Goal: Communication & Community: Ask a question

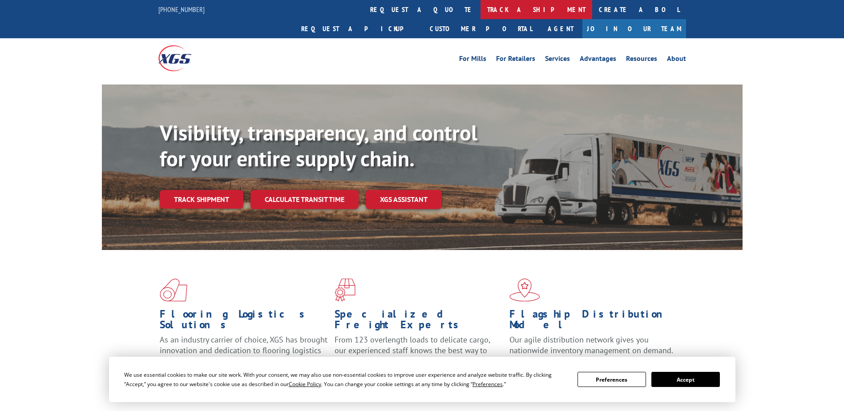
click at [480, 10] on link "track a shipment" at bounding box center [536, 9] width 112 height 19
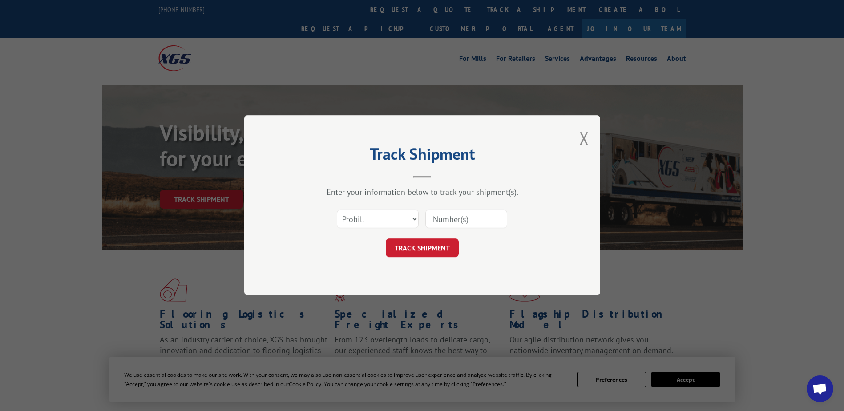
click at [447, 222] on input at bounding box center [466, 219] width 82 height 19
click at [383, 226] on select "Select category... Probill BOL PO" at bounding box center [378, 219] width 82 height 19
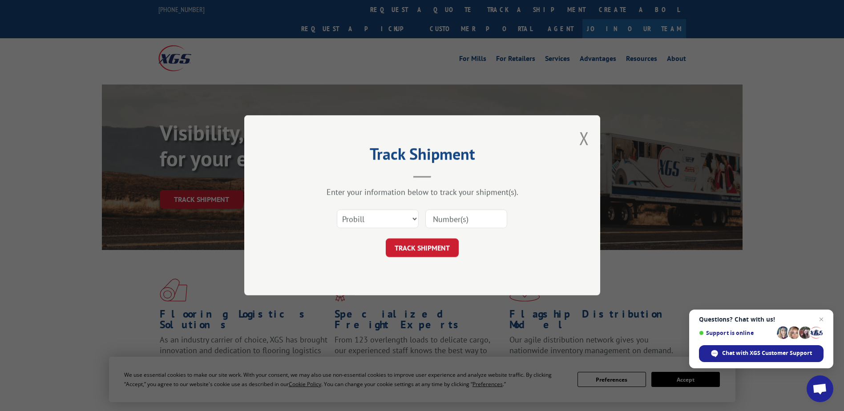
click at [456, 216] on input at bounding box center [466, 219] width 82 height 19
paste input "PU527219510"
type input "PU527219510"
click at [418, 250] on button "TRACK SHIPMENT" at bounding box center [422, 248] width 73 height 19
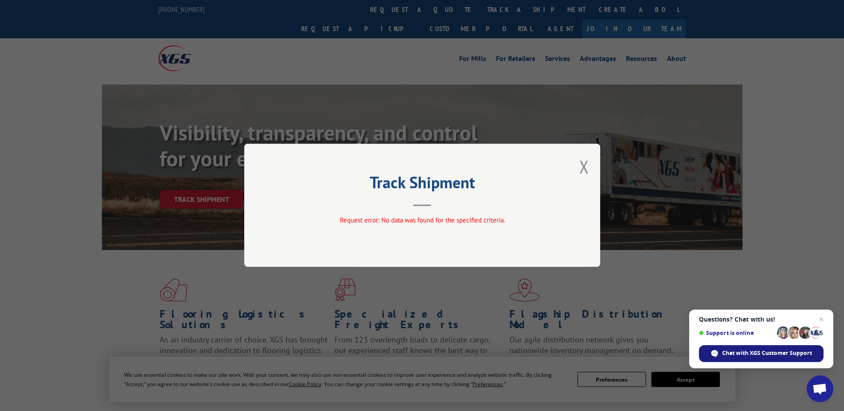
click at [756, 348] on span "Chat with XGS Customer Support" at bounding box center [761, 353] width 125 height 17
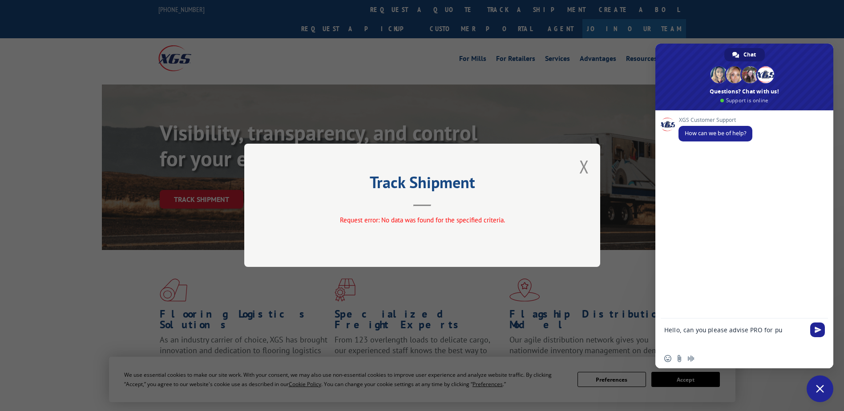
type textarea "Hello, can you please advise PRO for pu PU527219510"
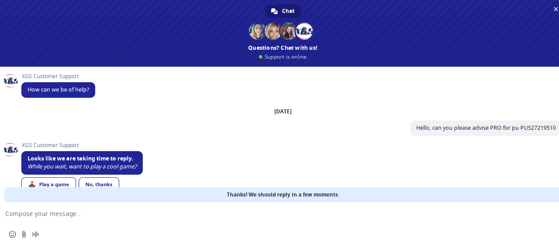
scroll to position [17, 0]
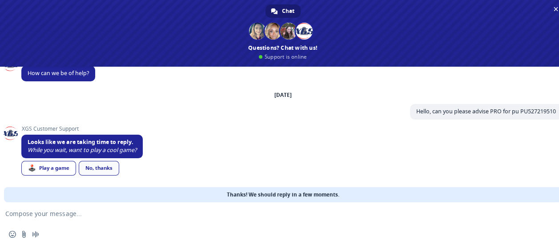
click at [99, 166] on link "No, thanks" at bounding box center [99, 168] width 40 height 15
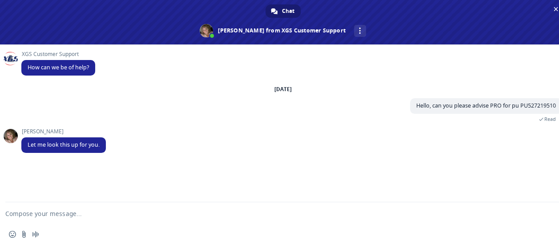
click at [245, 222] on textarea "Compose your message..." at bounding box center [272, 213] width 534 height 22
type textarea "ty"
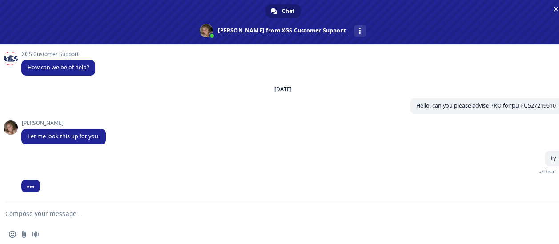
scroll to position [14, 0]
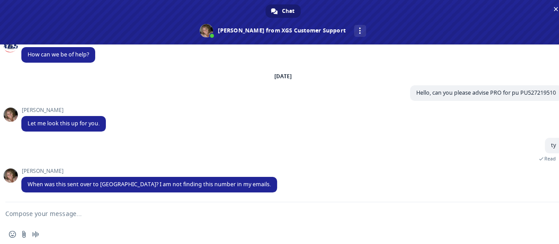
click at [82, 219] on textarea "Compose your message..." at bounding box center [272, 213] width 534 height 22
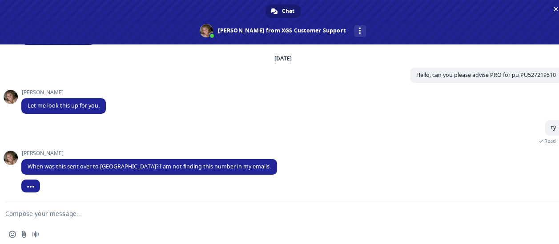
click at [210, 226] on div "Insert an emoji Send a file Audio message" at bounding box center [283, 235] width 566 height 20
click at [203, 220] on textarea "Compose your message..." at bounding box center [272, 213] width 534 height 22
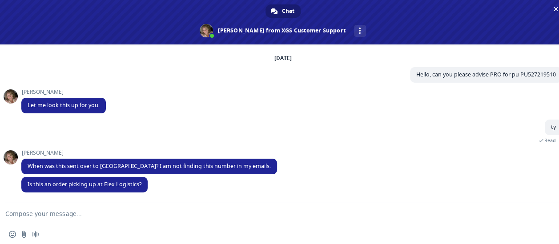
scroll to position [33, 0]
click at [155, 226] on div "Insert an emoji Send a file Audio message" at bounding box center [283, 235] width 566 height 20
type textarea "it was sent [DATE]"
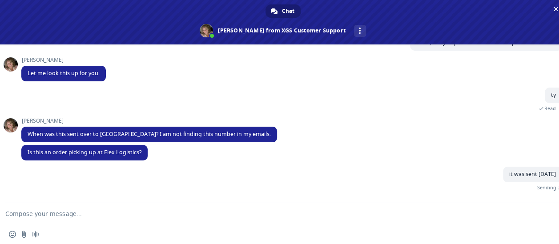
scroll to position [55, 0]
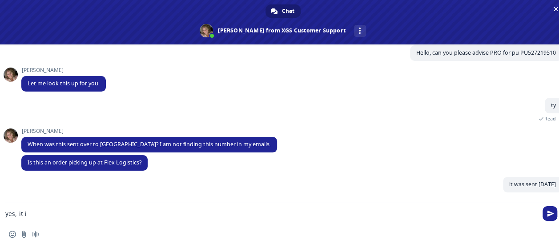
type textarea "yes, it is"
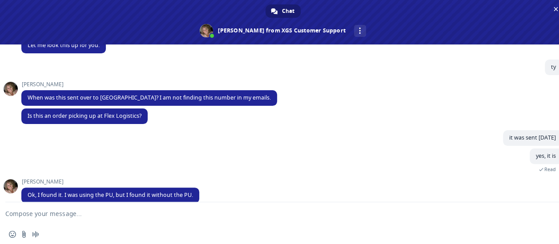
scroll to position [105, 0]
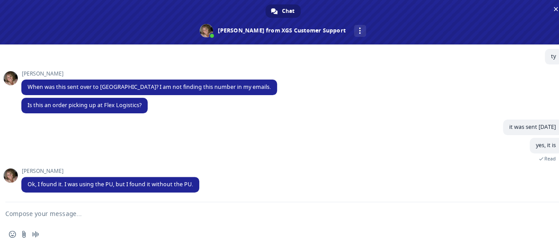
click at [91, 220] on textarea "Compose your message..." at bounding box center [272, 213] width 534 height 22
paste textarea "527219510"
type textarea "it's the load # 527219510"
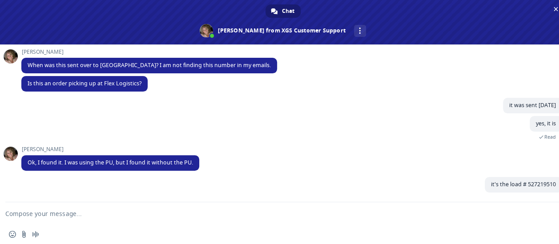
scroll to position [126, 0]
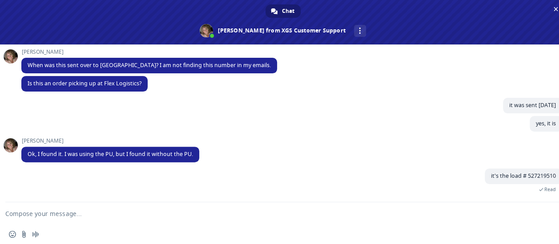
click at [134, 212] on textarea "Compose your message..." at bounding box center [272, 213] width 534 height 22
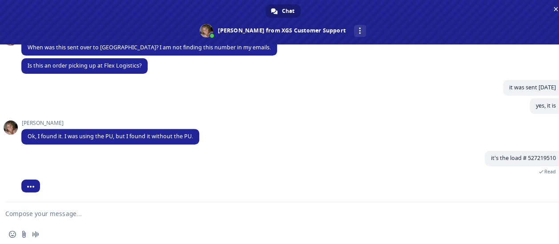
scroll to position [157, 0]
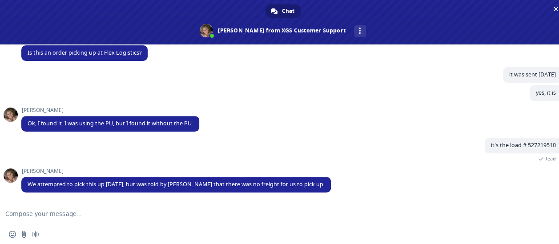
click at [128, 214] on textarea "Compose your message..." at bounding box center [272, 213] width 534 height 22
type textarea "ok, will double check with them before reschedule"
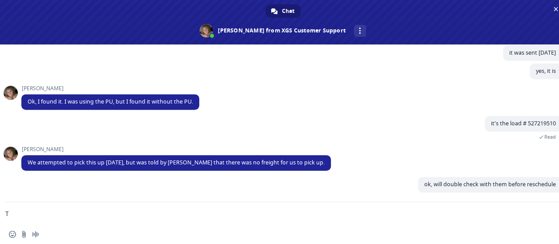
scroll to position [180, 0]
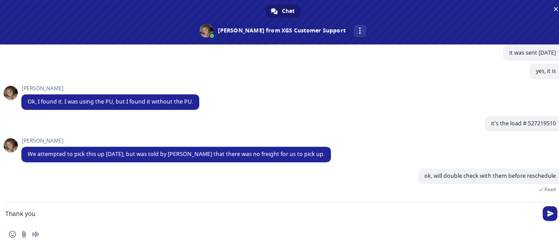
type textarea "Thank you!"
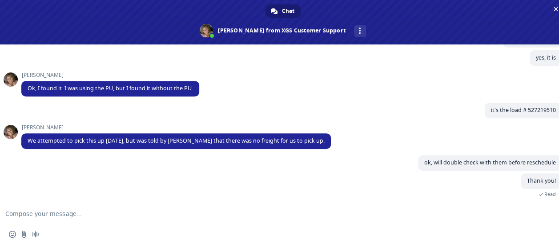
scroll to position [264, 0]
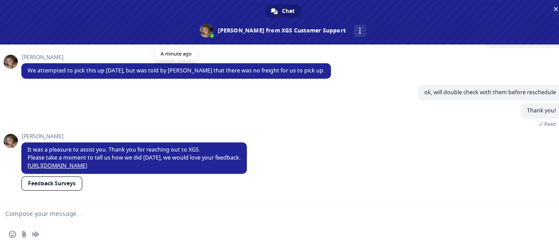
click at [39, 69] on span "We attempted to pick this up [DATE], but was told by [PERSON_NAME] that there w…" at bounding box center [176, 71] width 297 height 8
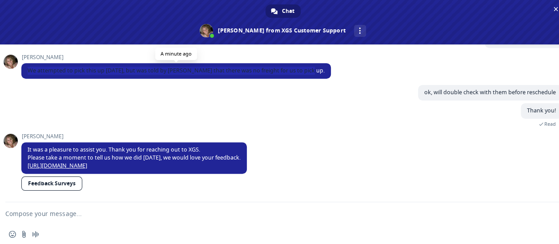
drag, startPoint x: 28, startPoint y: 69, endPoint x: 307, endPoint y: 69, distance: 278.5
click at [307, 69] on span "We attempted to pick this up [DATE], but was told by [PERSON_NAME] that there w…" at bounding box center [176, 71] width 310 height 16
copy span "We attempted to pick this up [DATE], but was told by [PERSON_NAME] that there w…"
